Goal: Navigation & Orientation: Find specific page/section

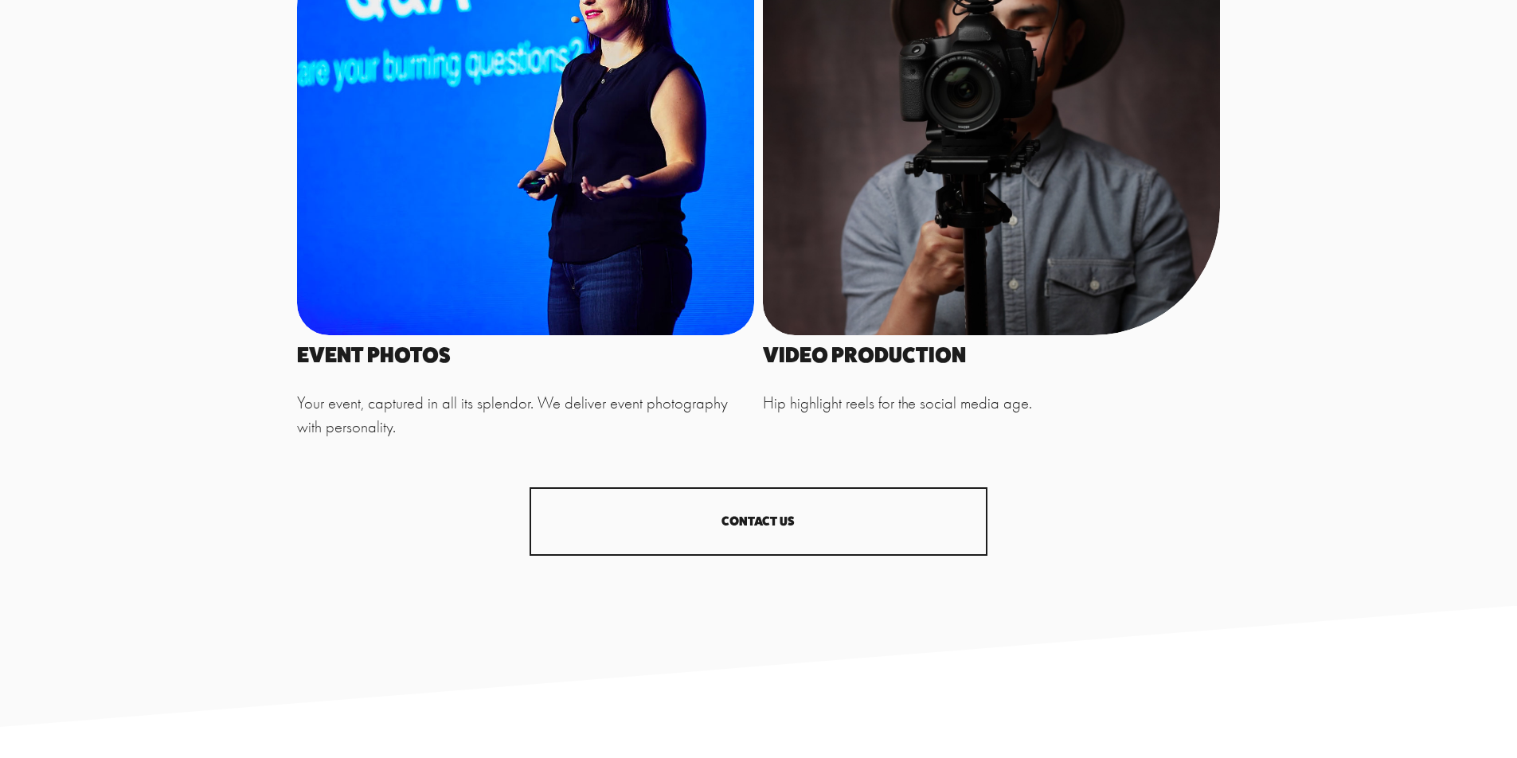
scroll to position [1754, 0]
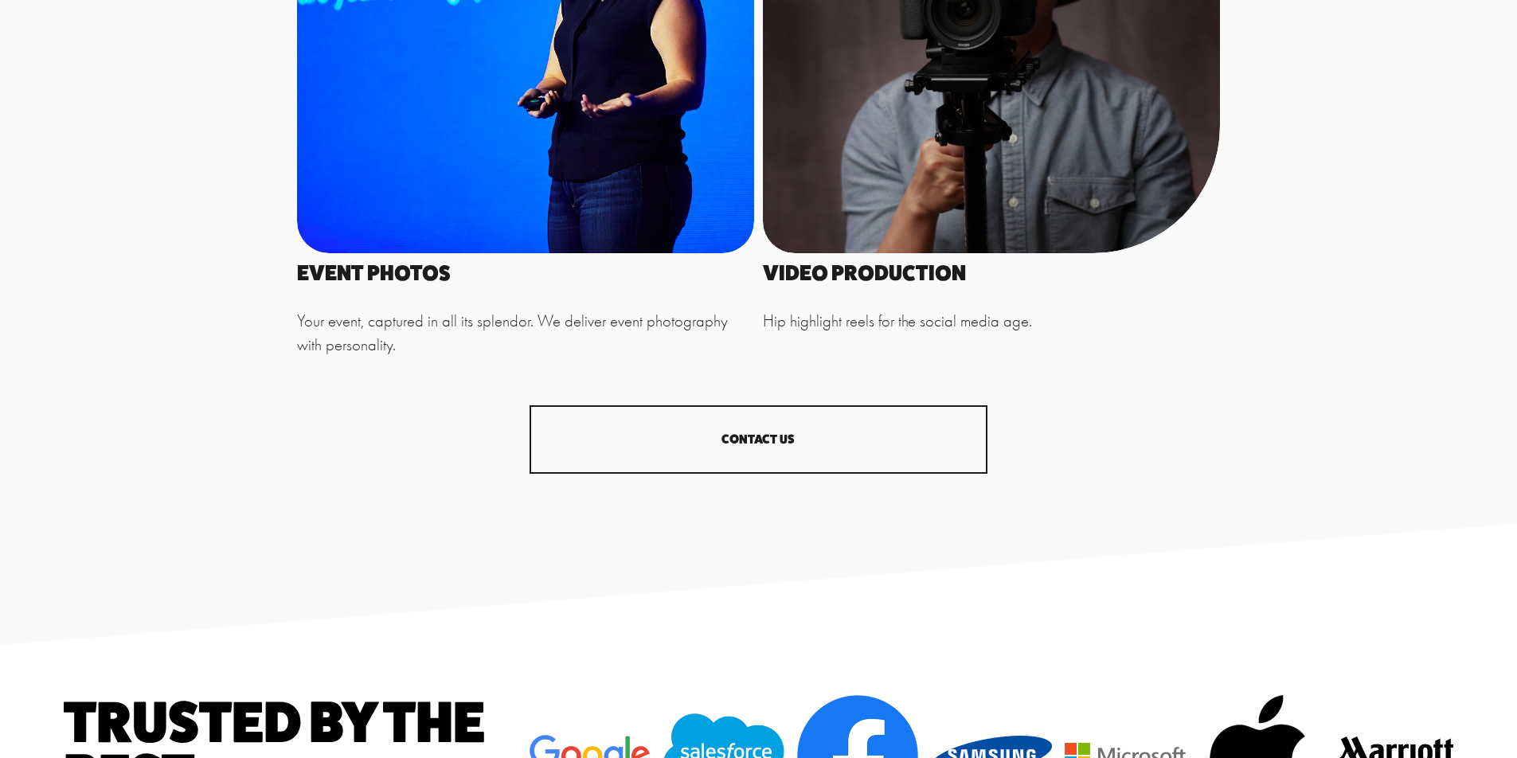
click at [780, 451] on link "CONTACT US" at bounding box center [758, 439] width 457 height 68
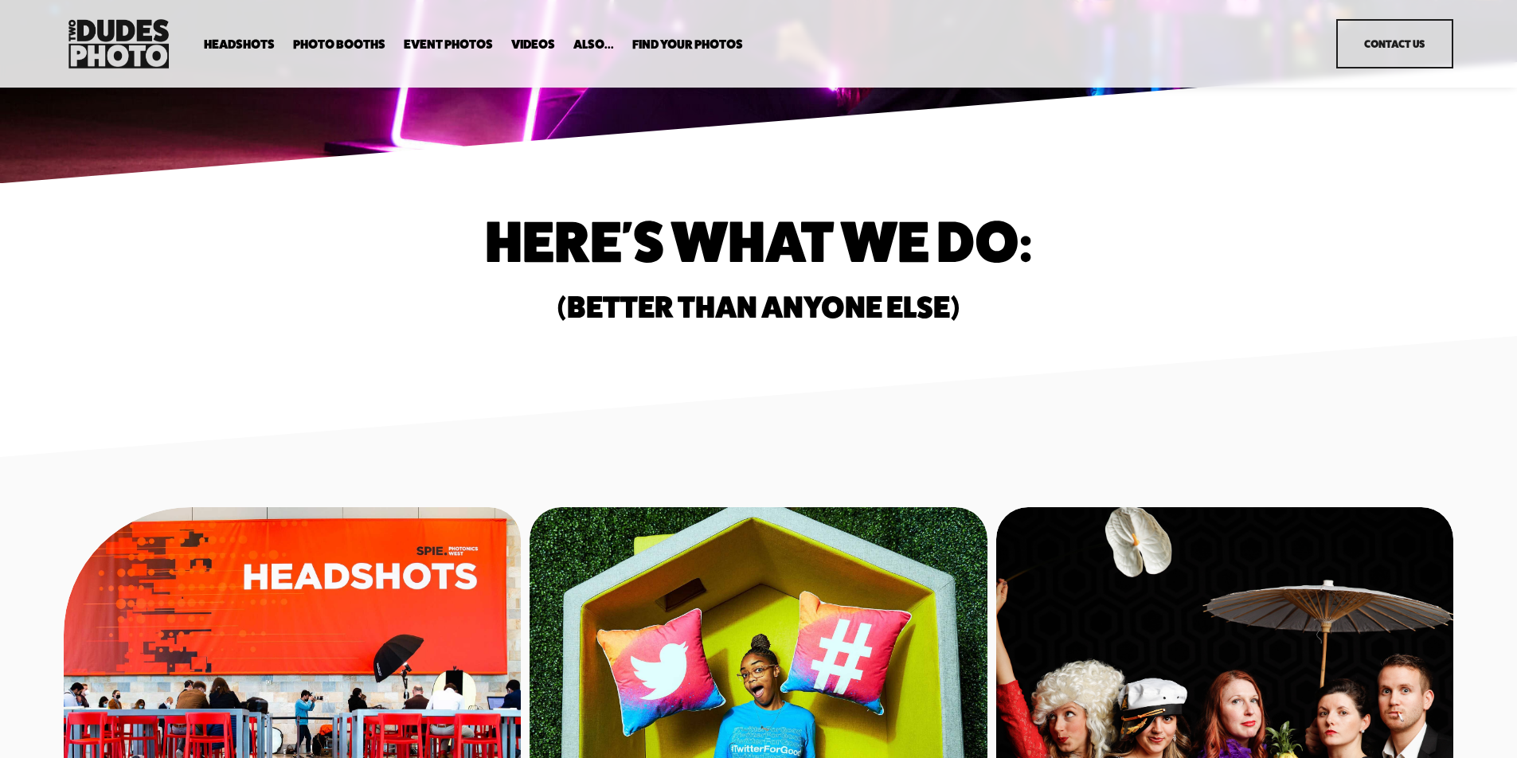
scroll to position [0, 0]
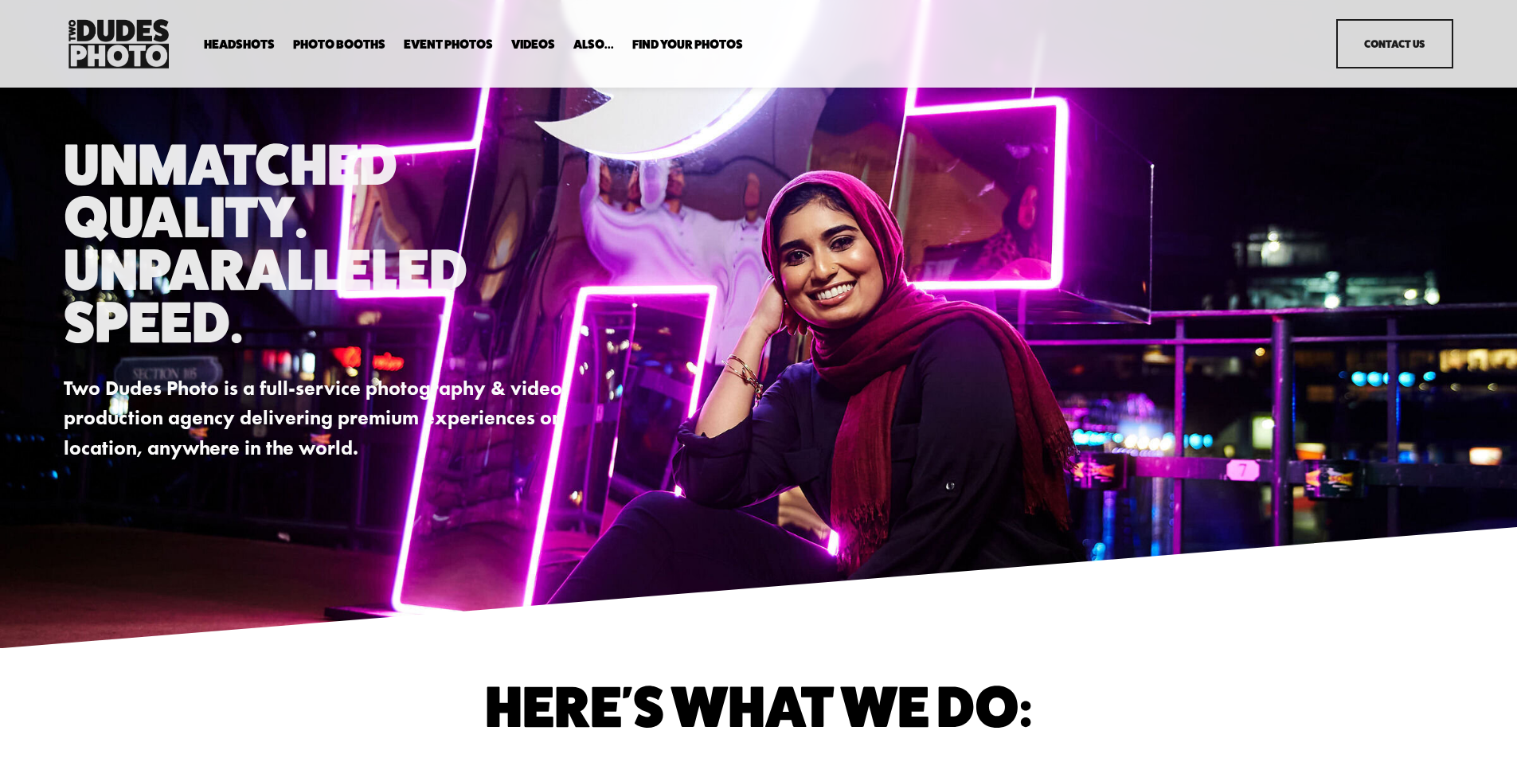
click at [0, 0] on span "Expo Headshots" at bounding box center [0, 0] width 0 height 0
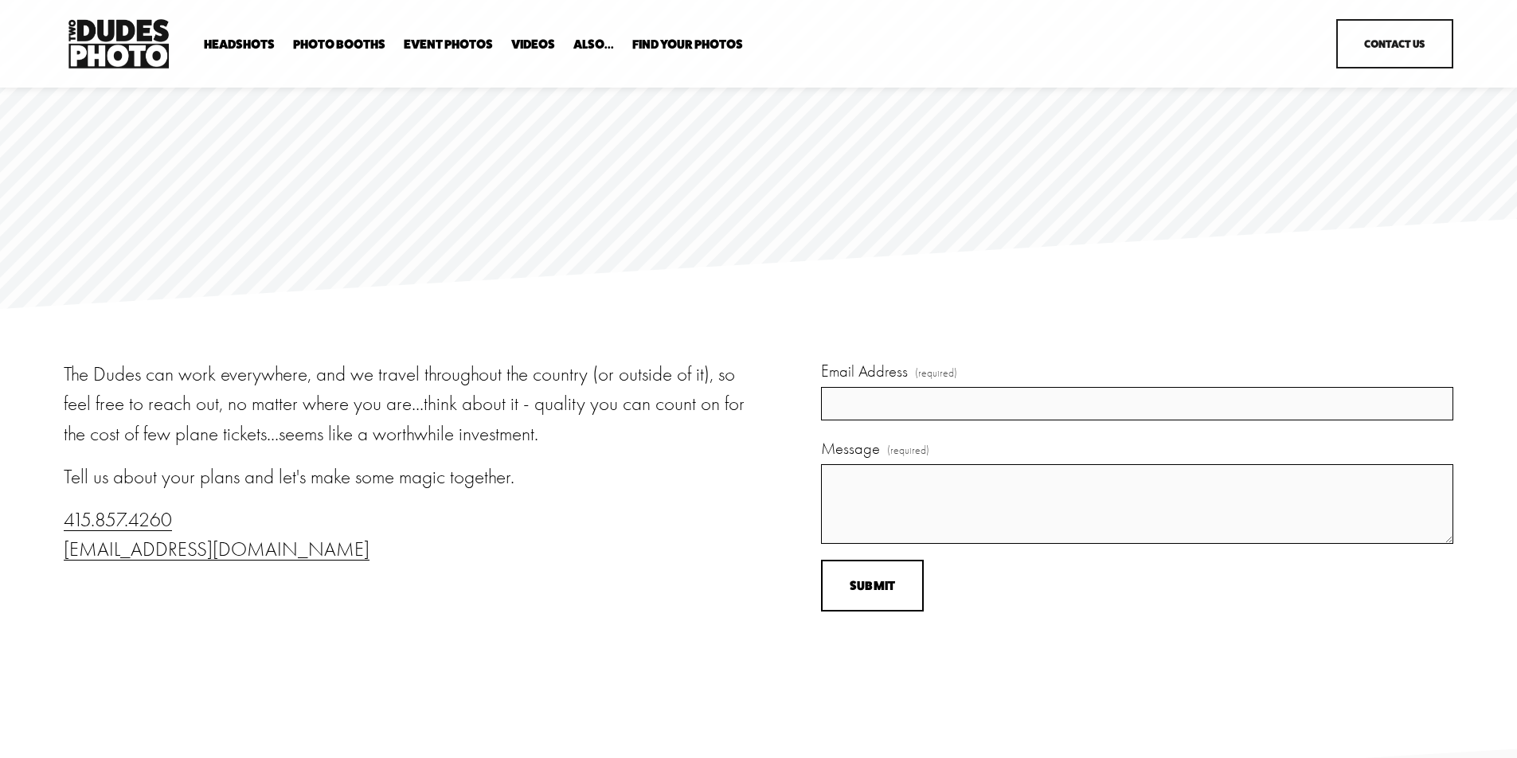
scroll to position [193, 0]
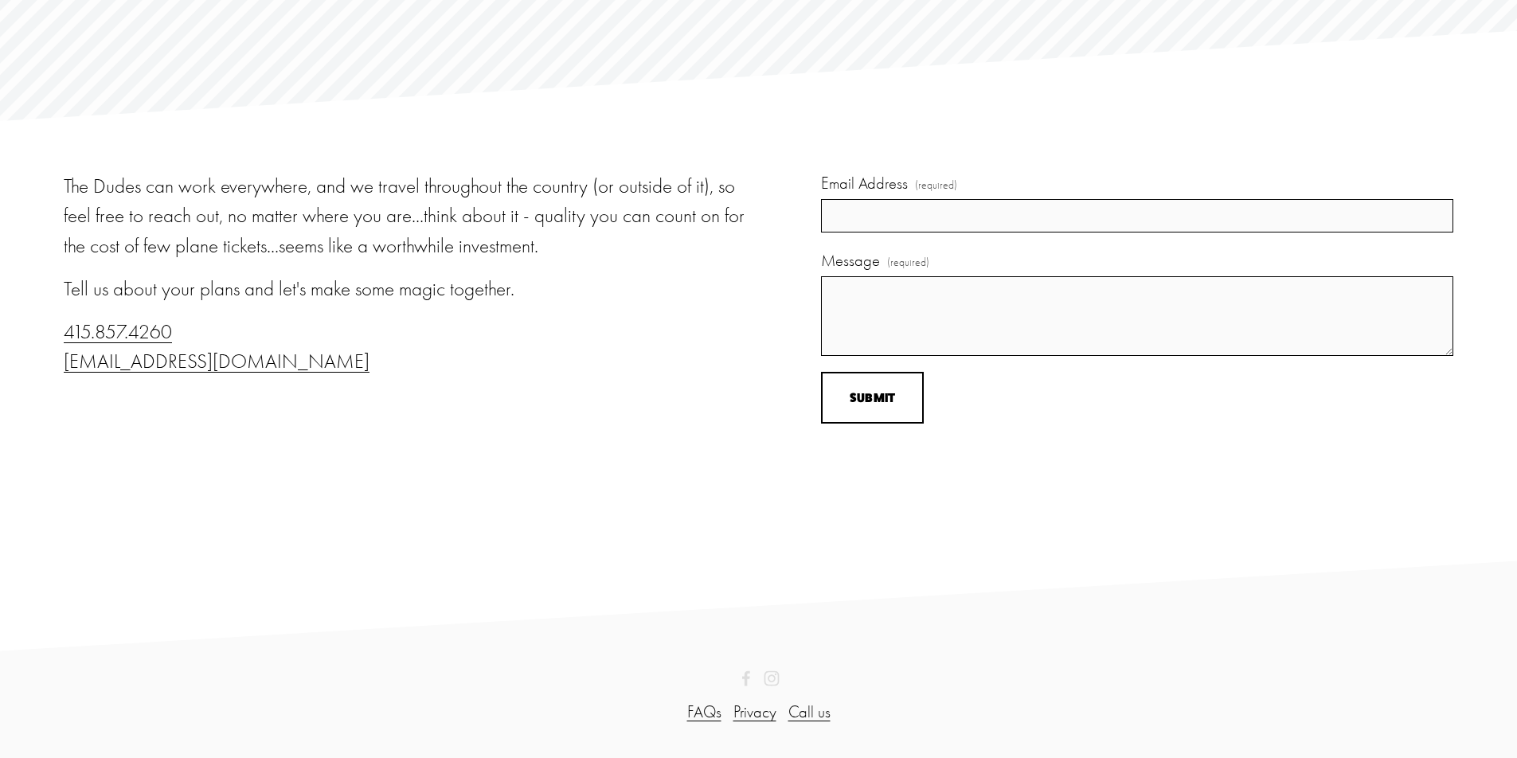
click at [773, 678] on use "Instagram" at bounding box center [772, 679] width 32 height 32
click at [651, 394] on div "The Dudes can work everywhere, and we travel throughout the country (or outside…" at bounding box center [409, 302] width 691 height 262
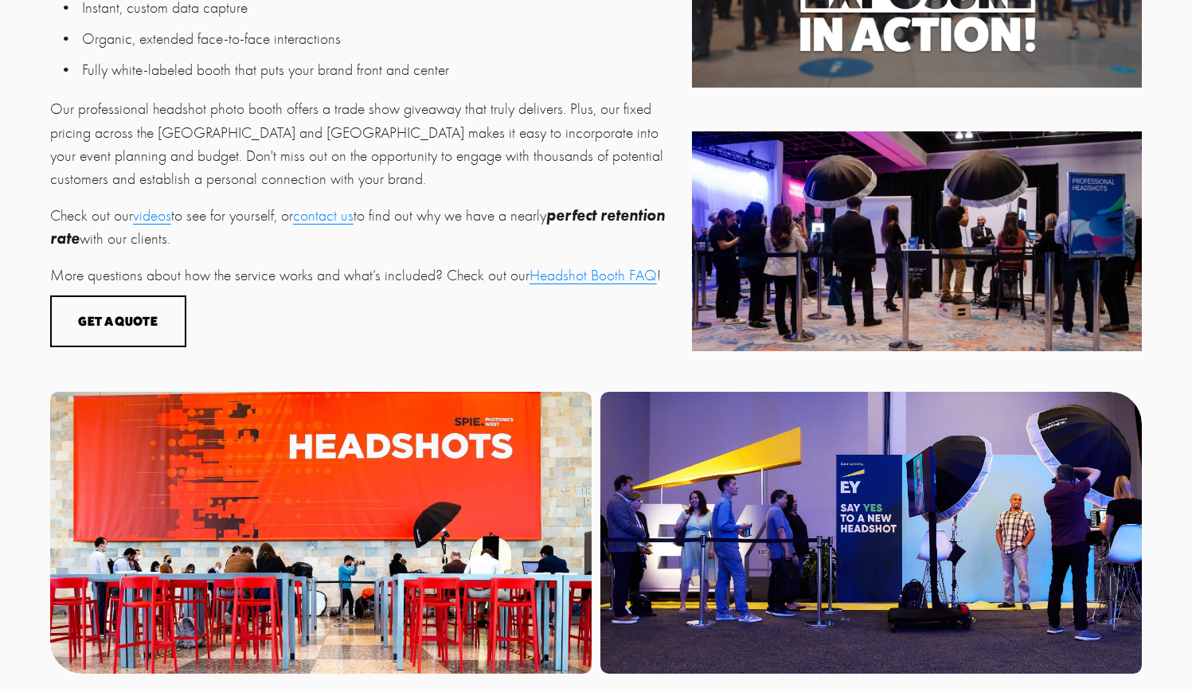
scroll to position [759, 0]
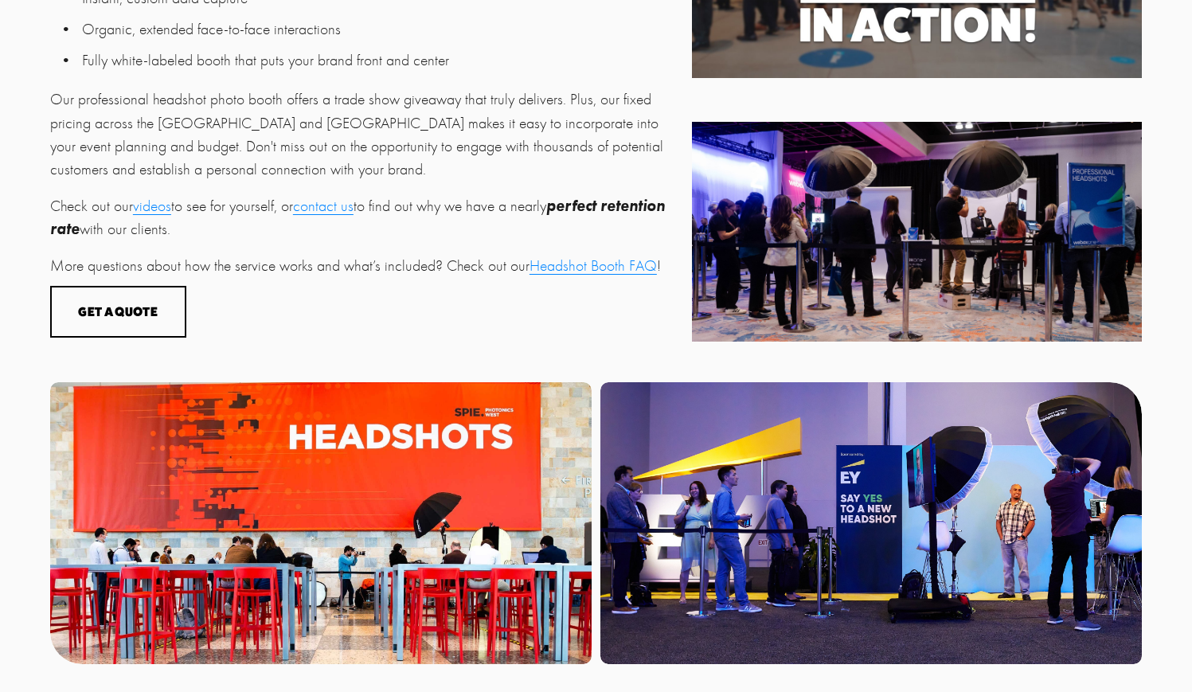
click at [504, 225] on p "Check out our videos to see for yourself, or contact us to find out why we have…" at bounding box center [366, 217] width 633 height 47
click at [431, 304] on div "Get a Quote" at bounding box center [596, 312] width 1092 height 52
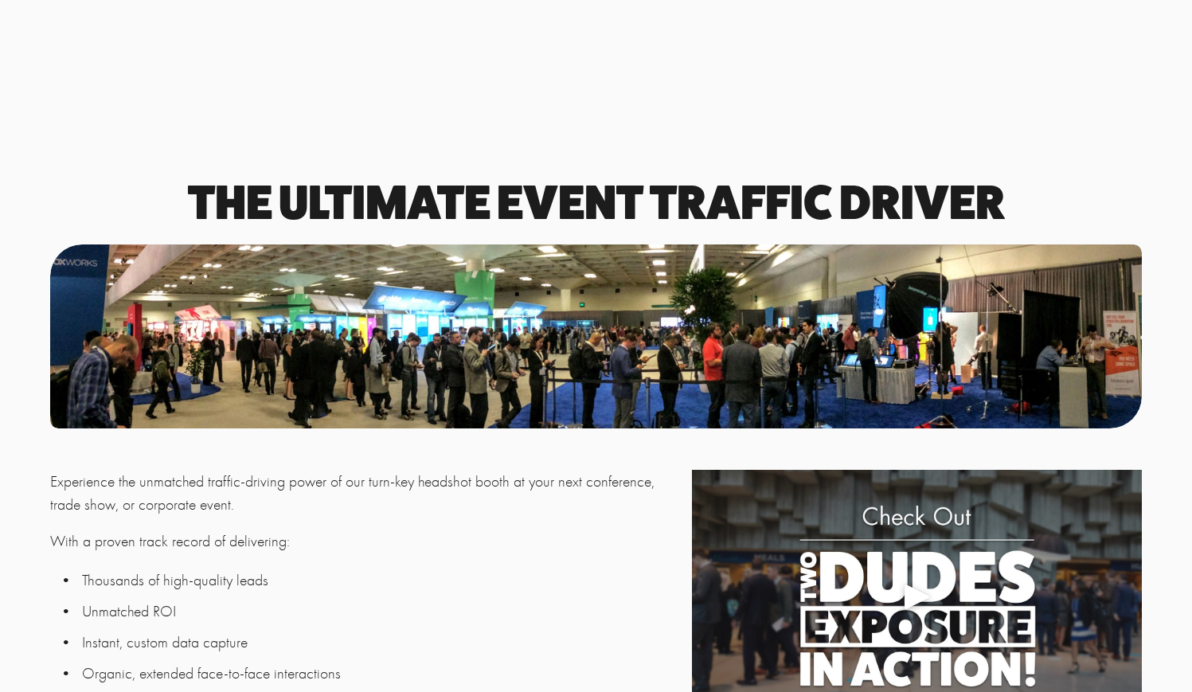
scroll to position [0, 0]
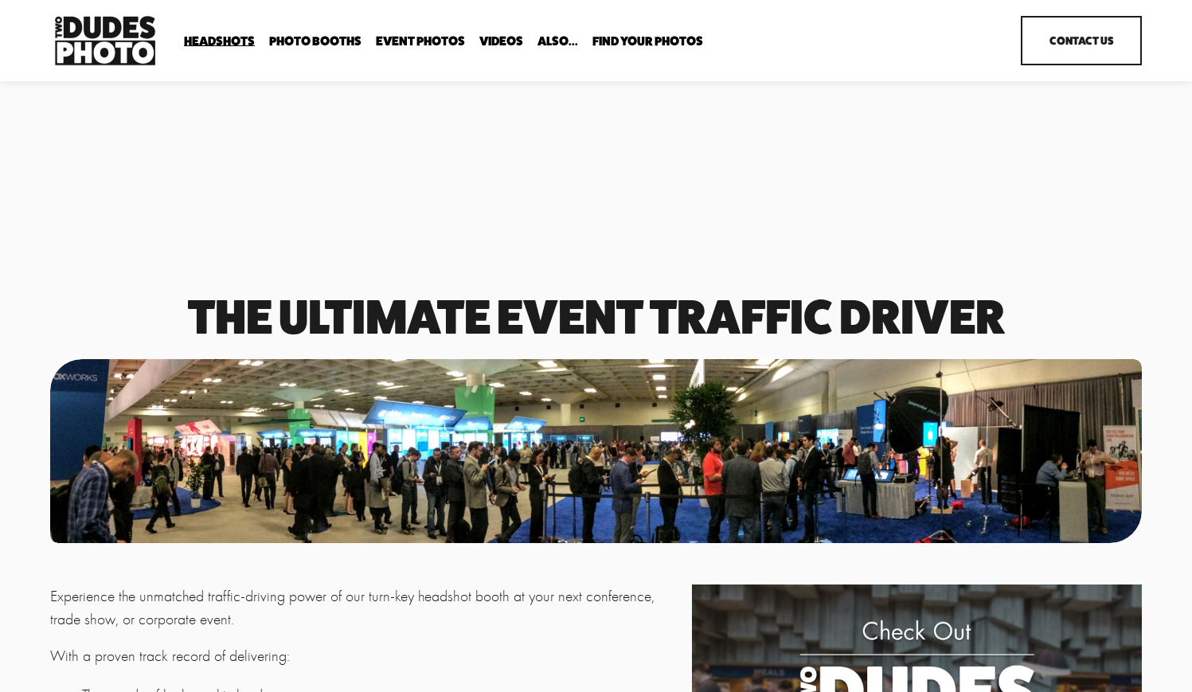
click at [0, 0] on span "In Your Office" at bounding box center [0, 0] width 0 height 0
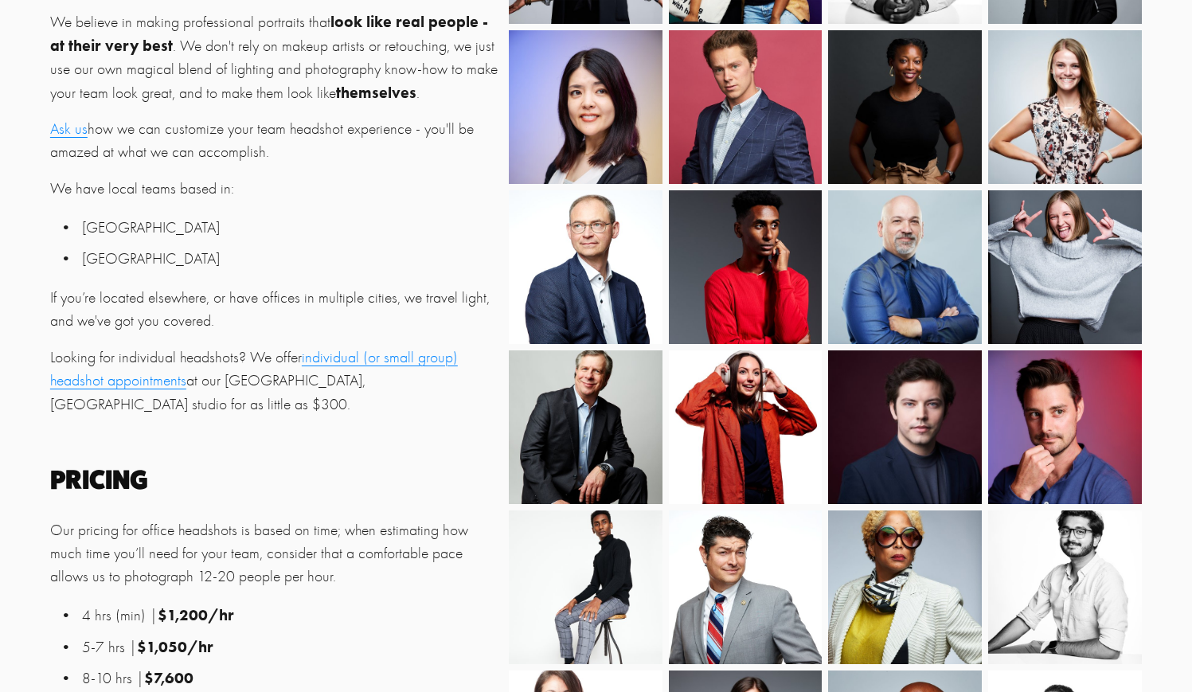
scroll to position [503, 0]
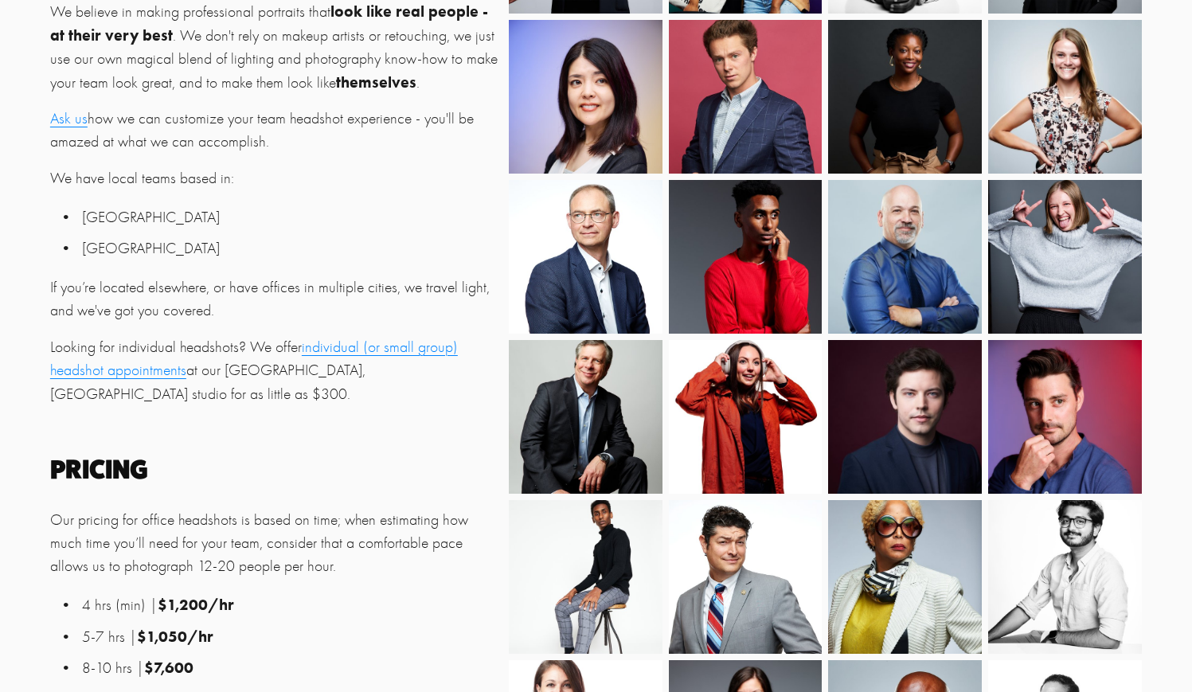
click at [370, 373] on p "Looking for individual headshots? We offer individual (or small group) headshot…" at bounding box center [275, 370] width 450 height 70
click at [381, 425] on div "Your image is your brand. Bring the whole office. We'll be done by lunch. When …" at bounding box center [596, 545] width 1192 height 1509
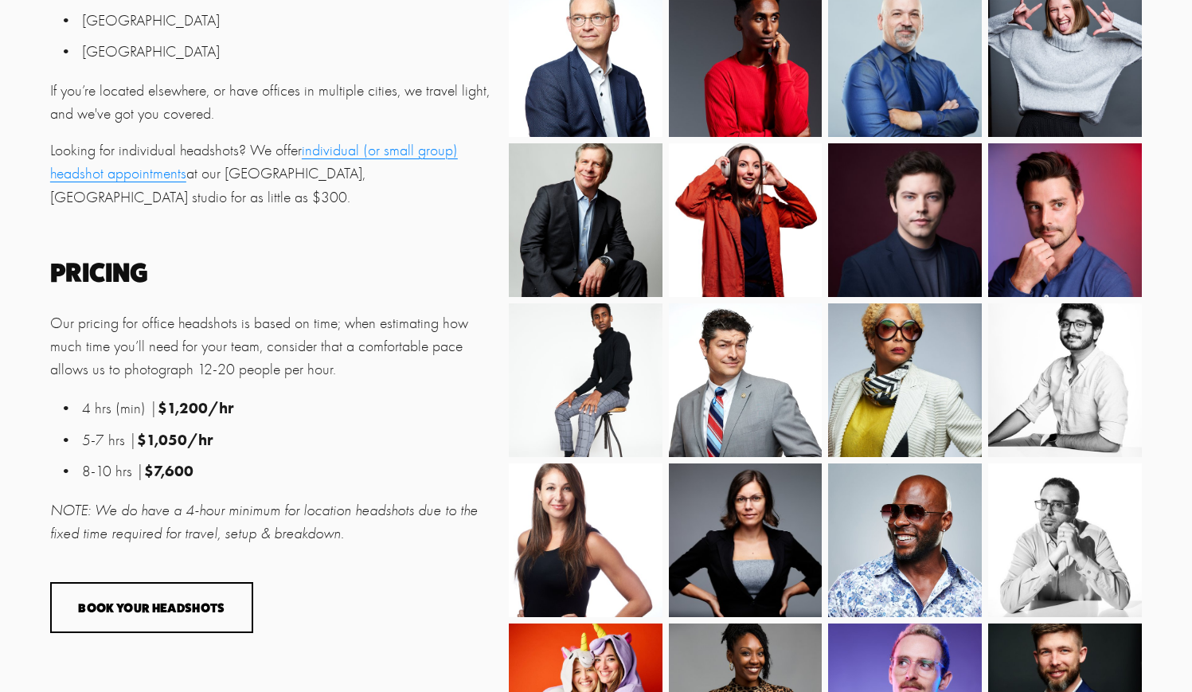
click at [327, 341] on p "Our pricing for office headshots is based on time; when estimating how much tim…" at bounding box center [275, 346] width 450 height 70
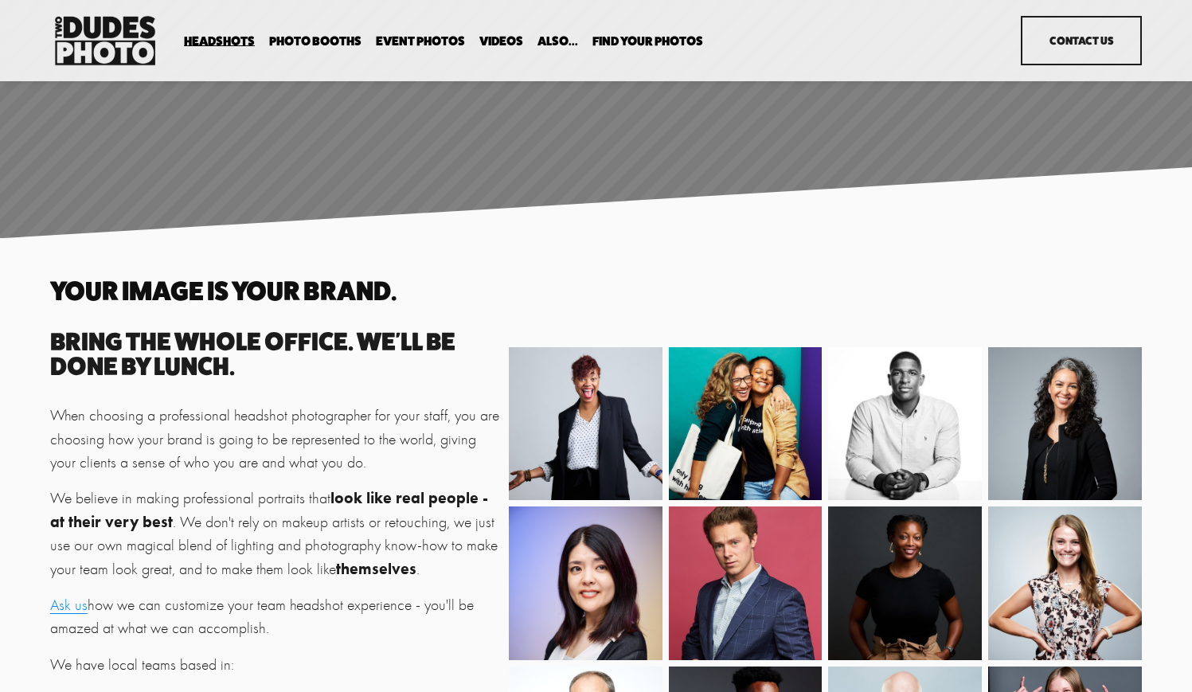
scroll to position [0, 0]
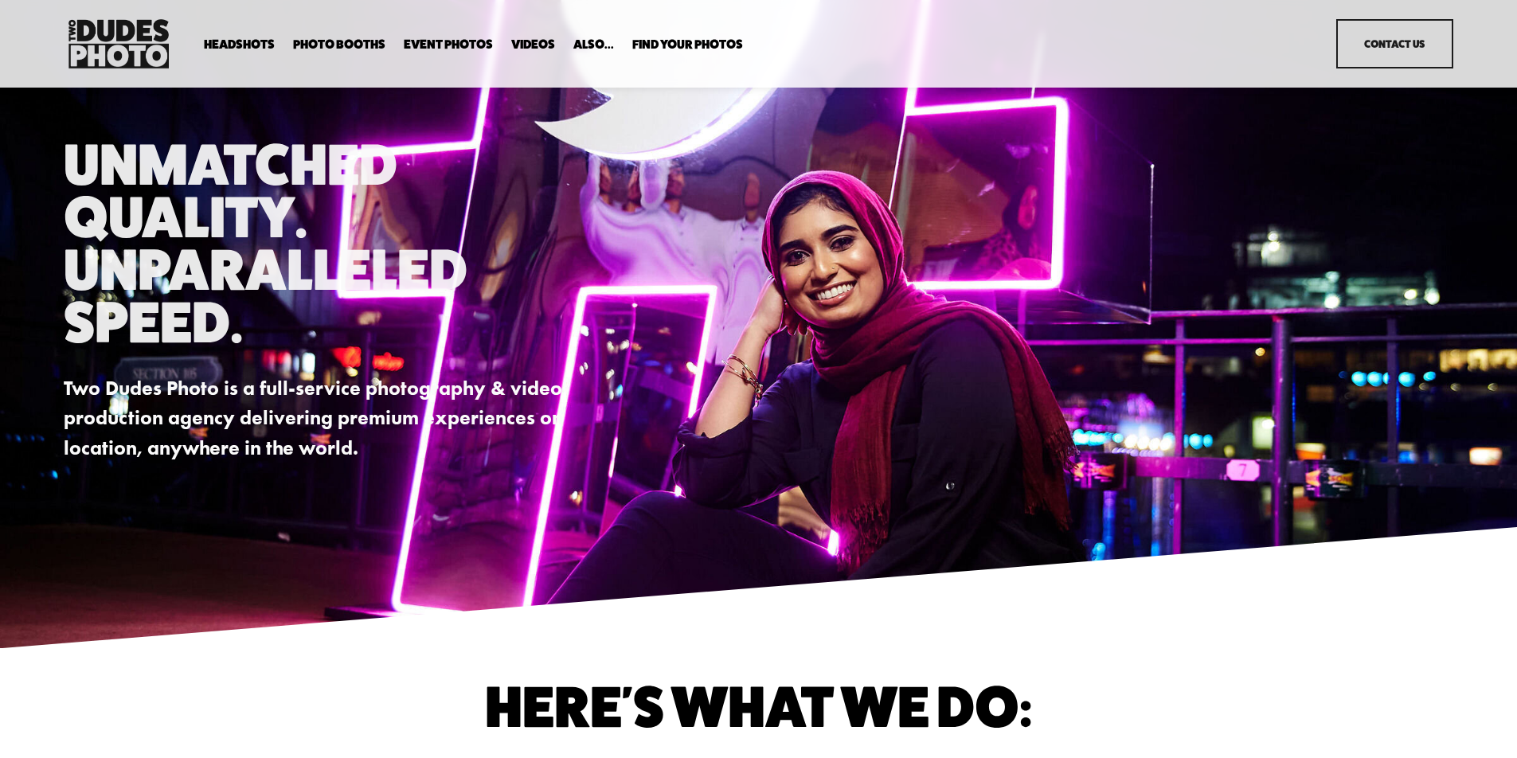
click at [0, 0] on span "Expo Headshots" at bounding box center [0, 0] width 0 height 0
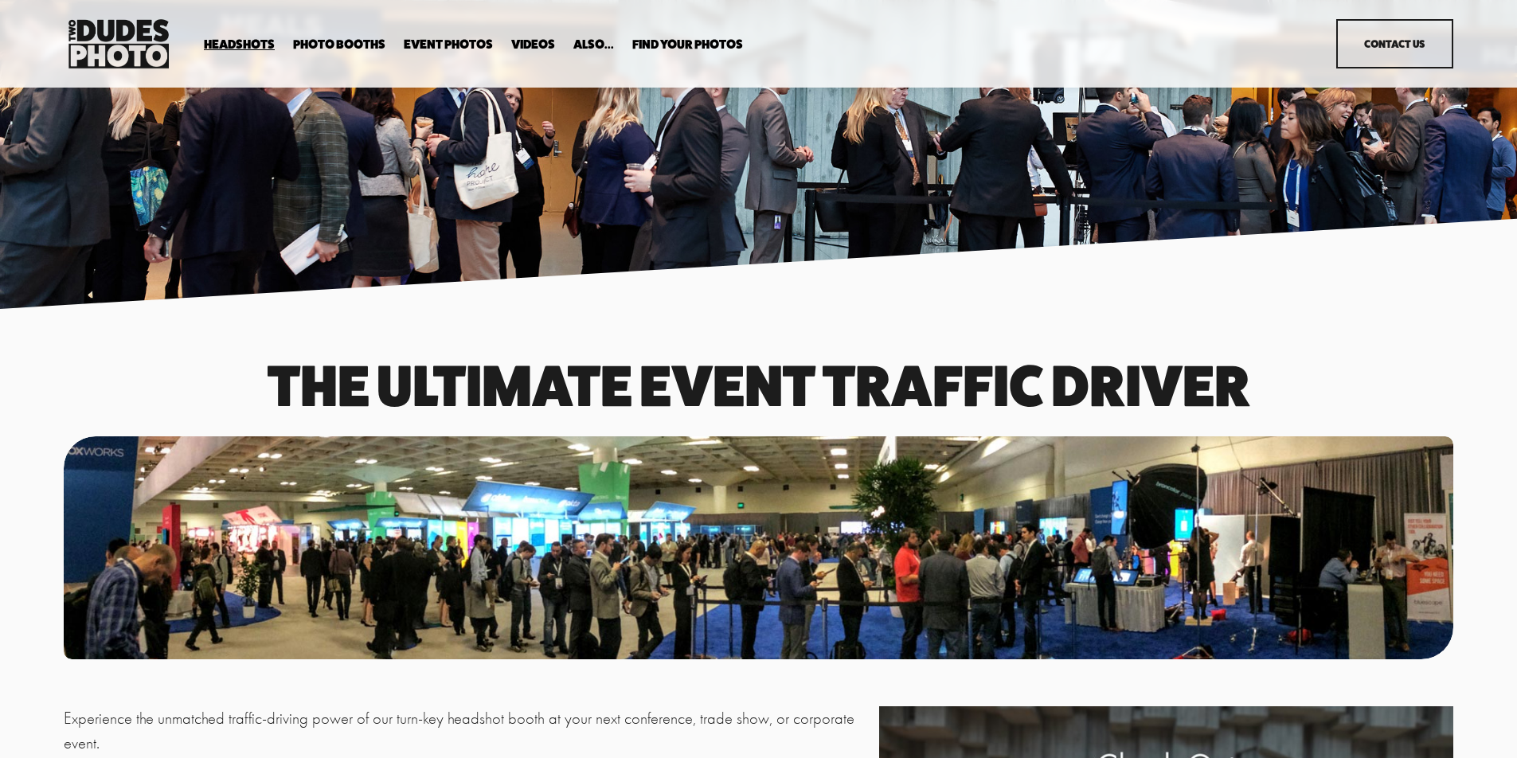
click at [0, 0] on span "In Your Office" at bounding box center [0, 0] width 0 height 0
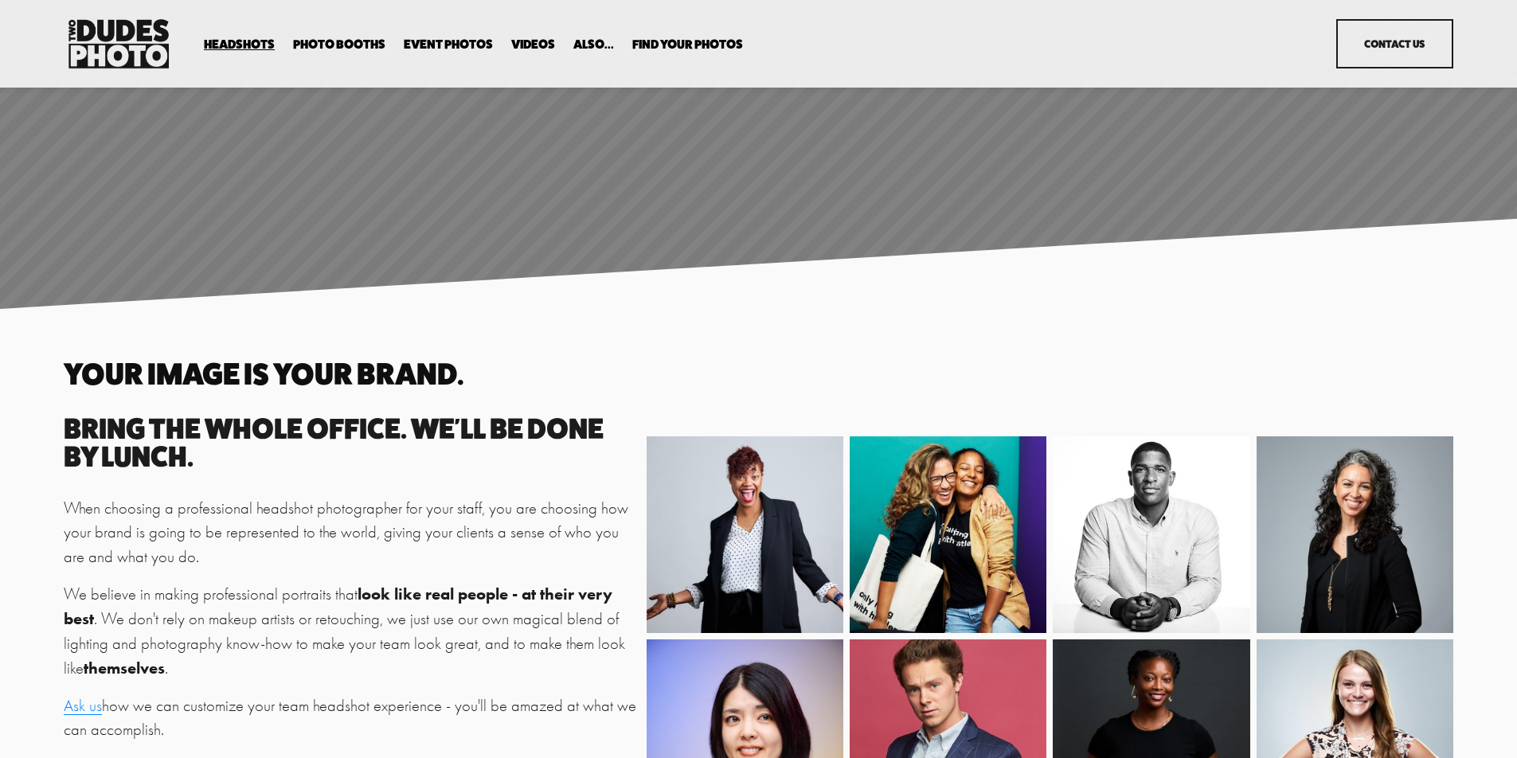
click at [0, 0] on span "Executive / VIP Portraits" at bounding box center [0, 0] width 0 height 0
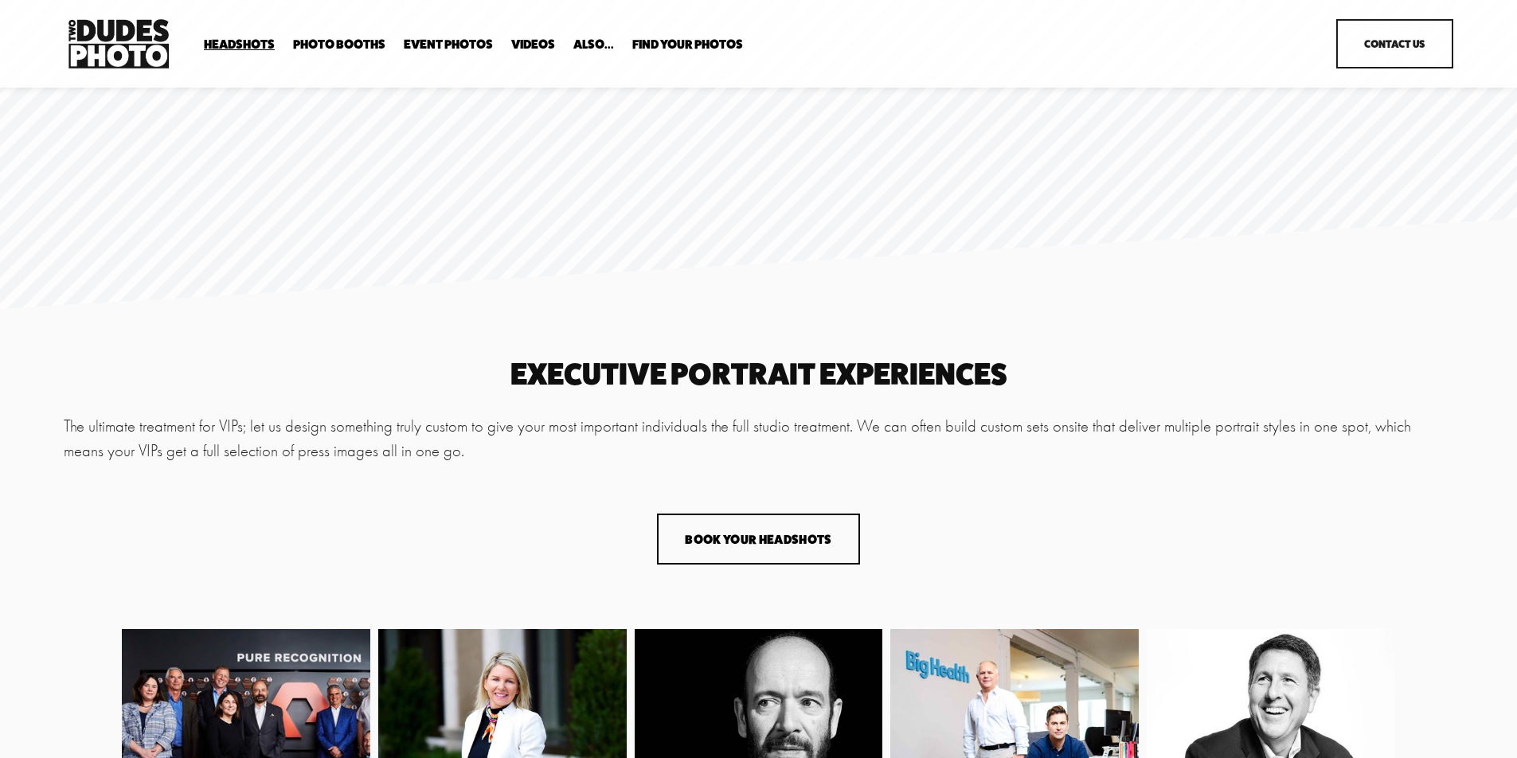
click at [0, 0] on span "Drop-In Headshot Sessions" at bounding box center [0, 0] width 0 height 0
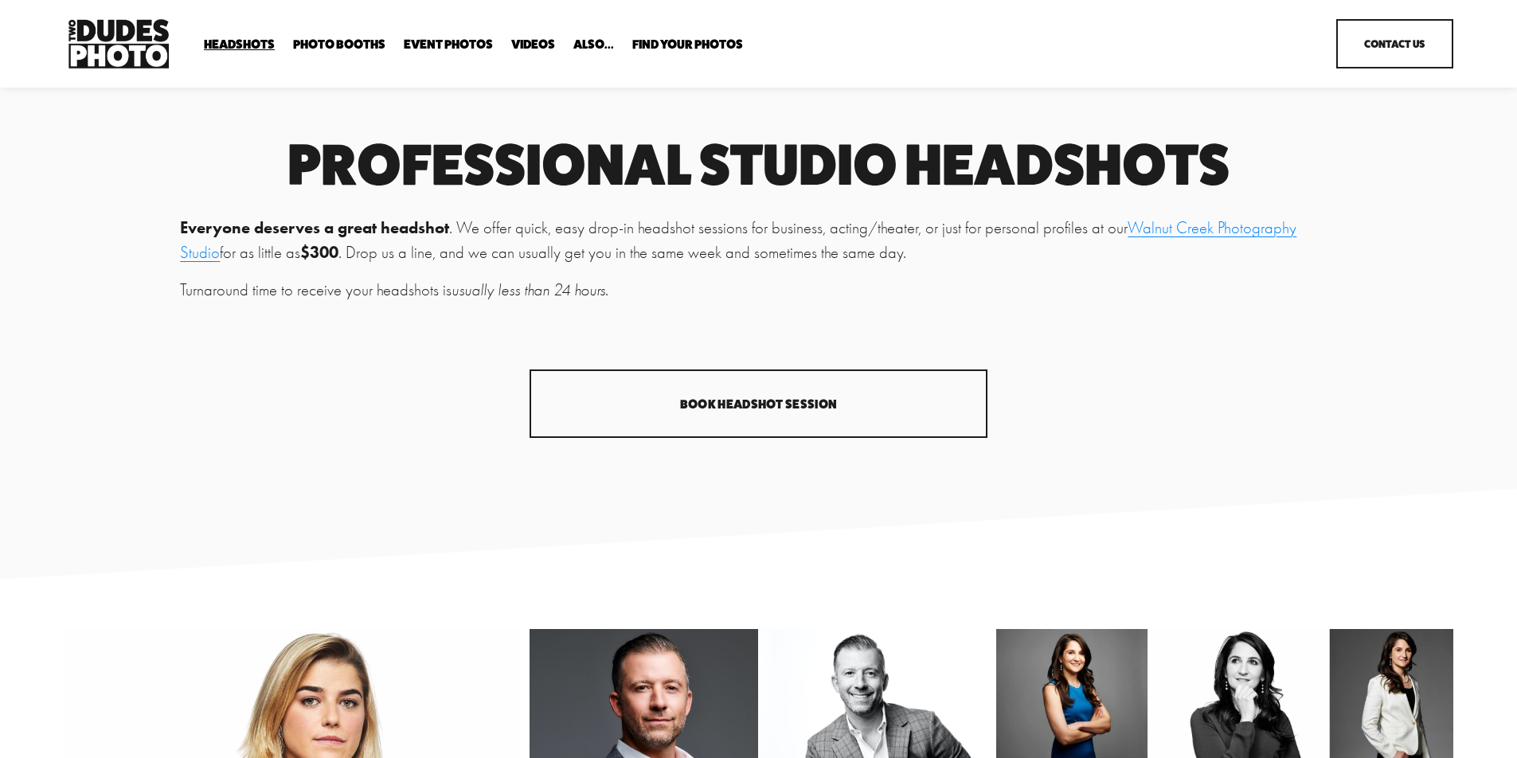
click at [0, 0] on span "Expo Headshots" at bounding box center [0, 0] width 0 height 0
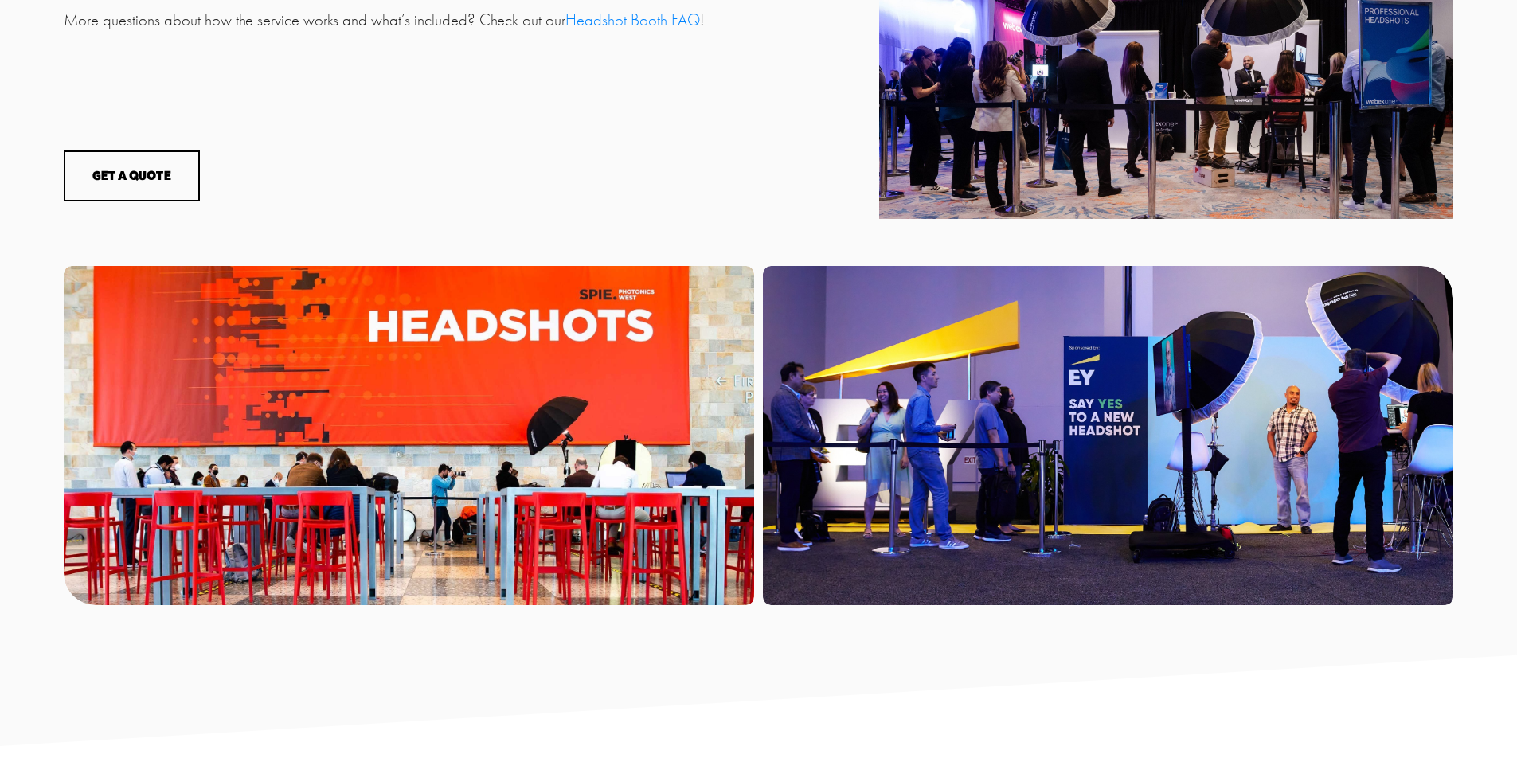
scroll to position [1153, 0]
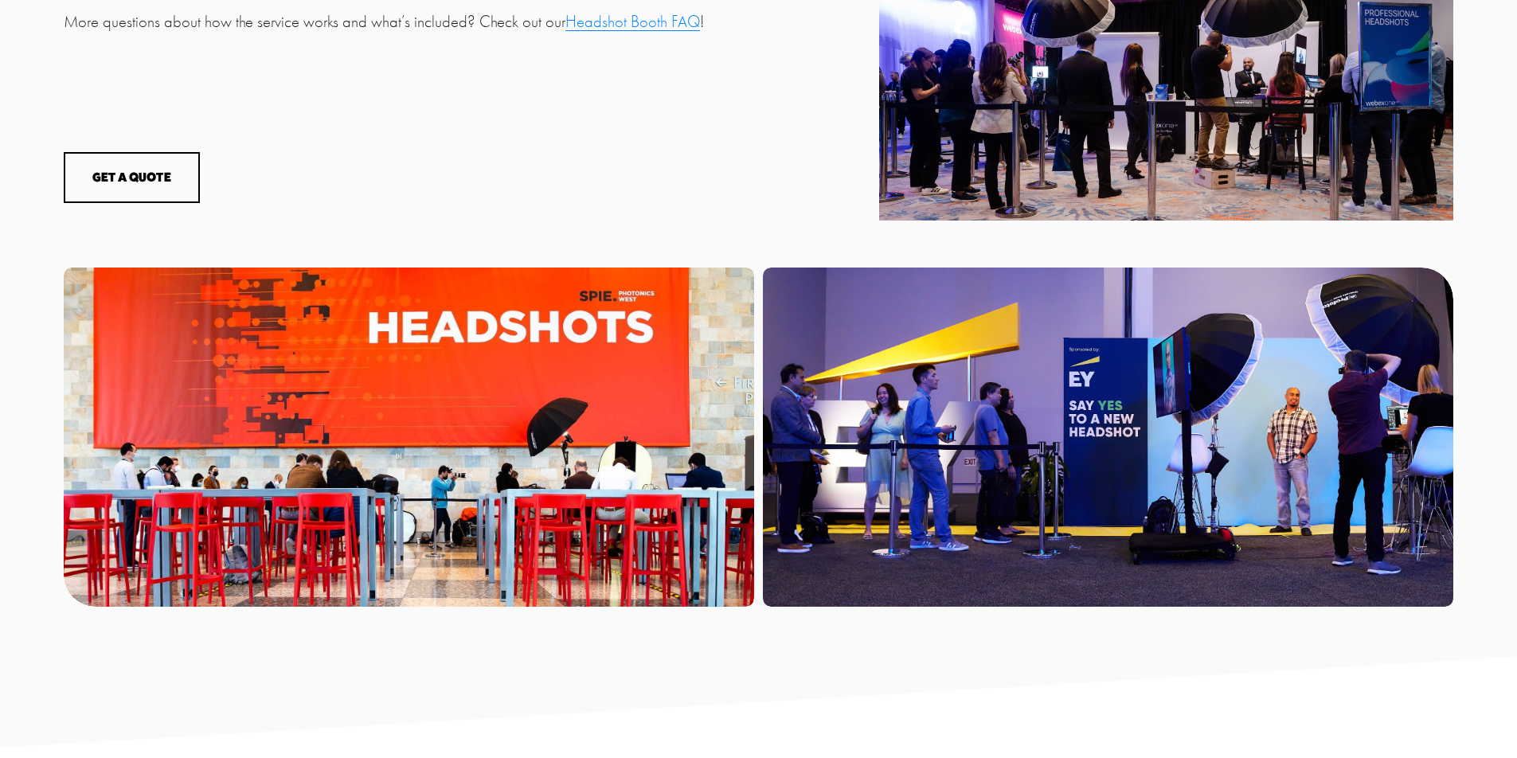
scroll to position [1086, 0]
